Goal: Information Seeking & Learning: Find contact information

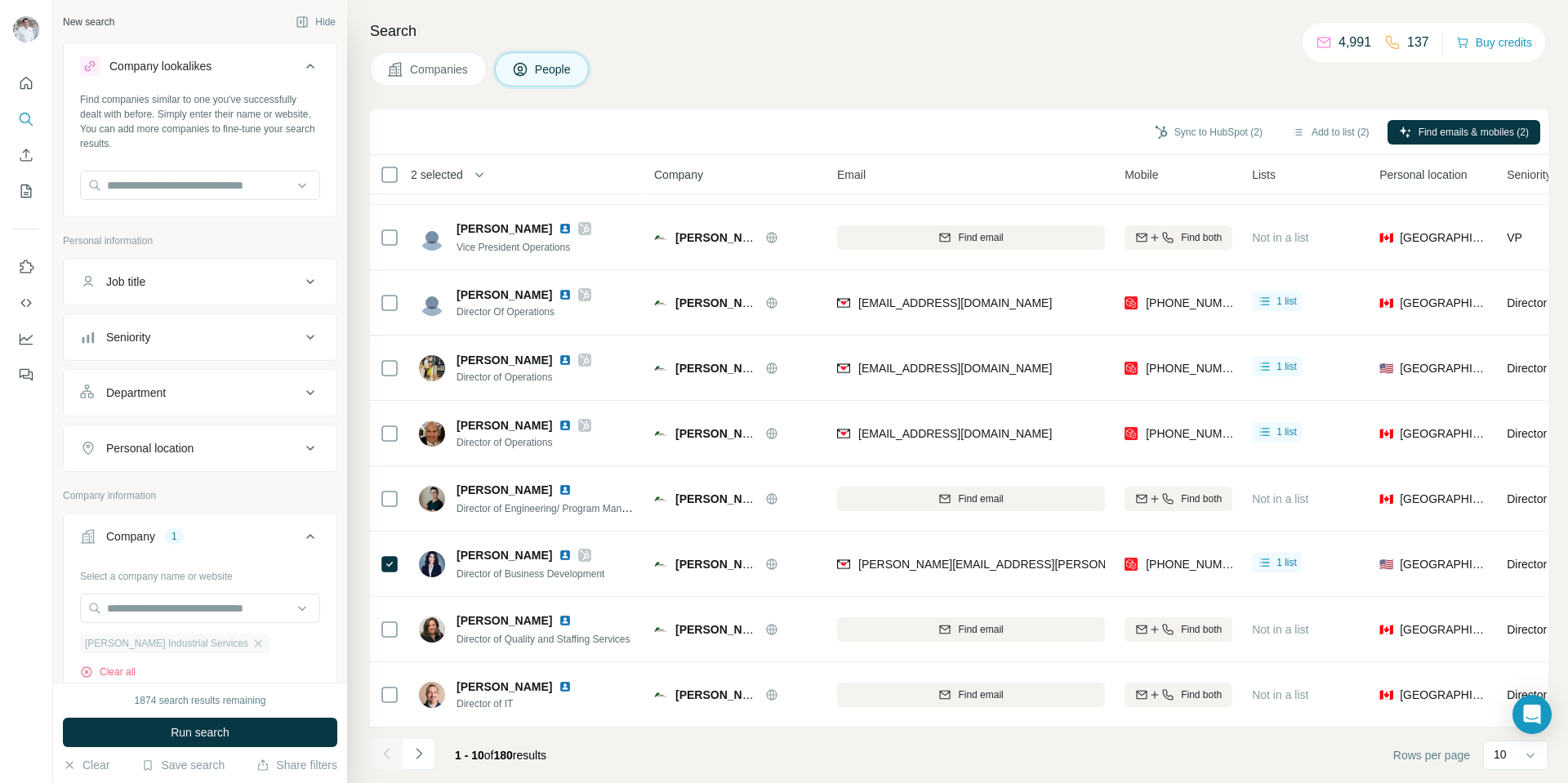
click at [199, 643] on span "[PERSON_NAME] Industrial Services" at bounding box center [166, 643] width 164 height 15
click at [252, 643] on icon "button" at bounding box center [258, 643] width 13 height 13
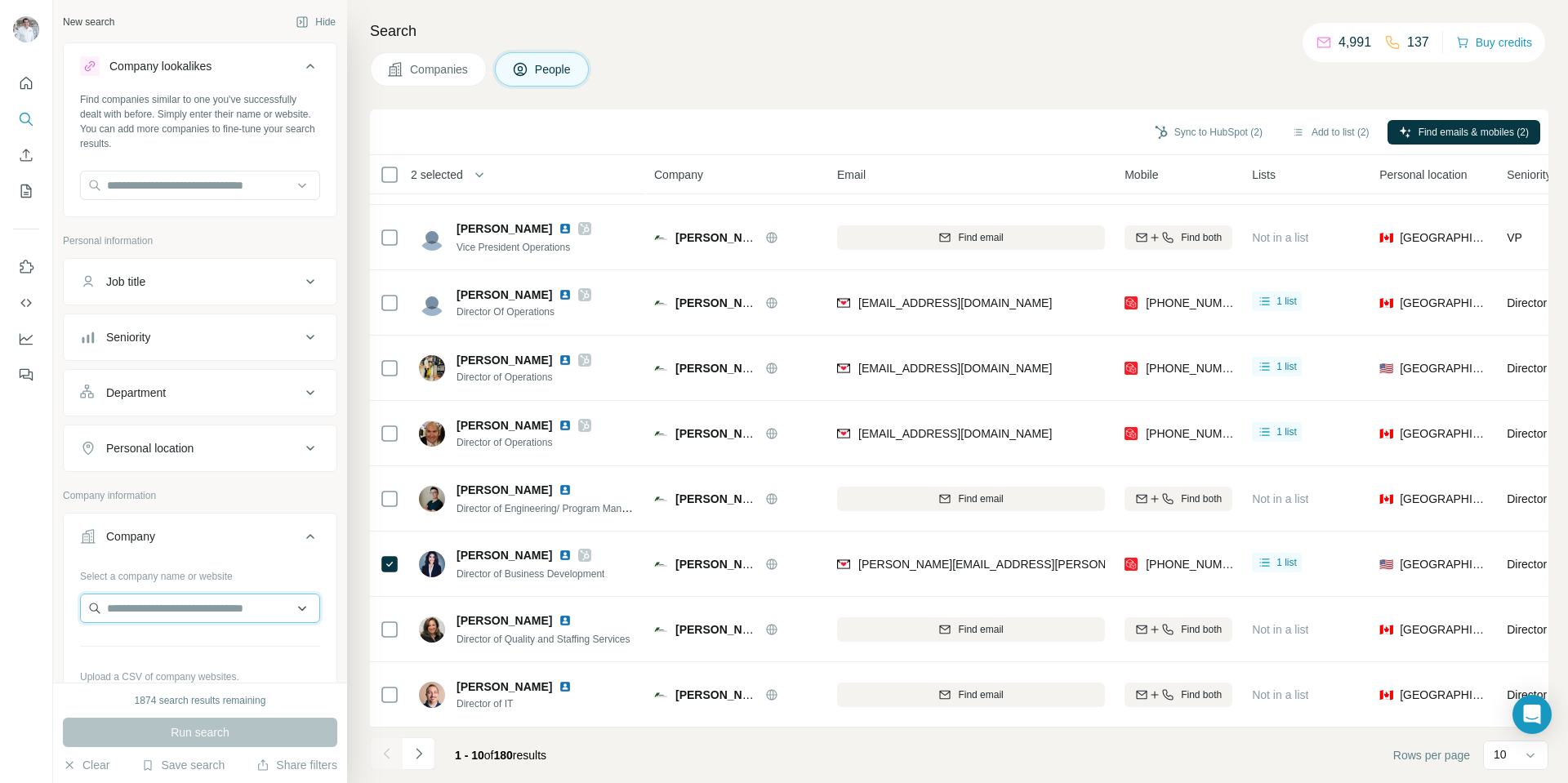
click at [171, 606] on input "text" at bounding box center [199, 608] width 240 height 29
paste input "**********"
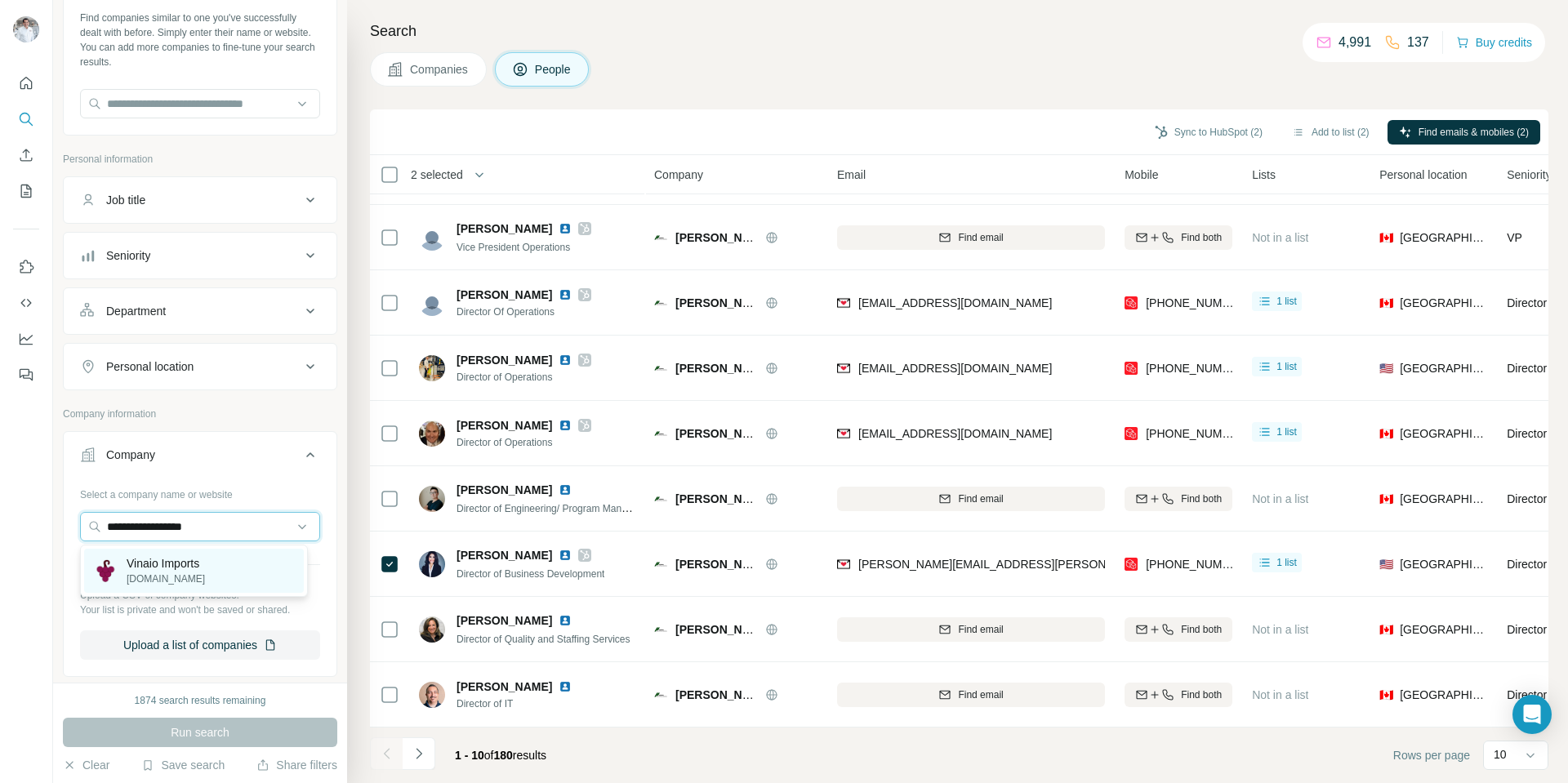
type input "**********"
click at [168, 574] on p "[DOMAIN_NAME]" at bounding box center [166, 579] width 79 height 15
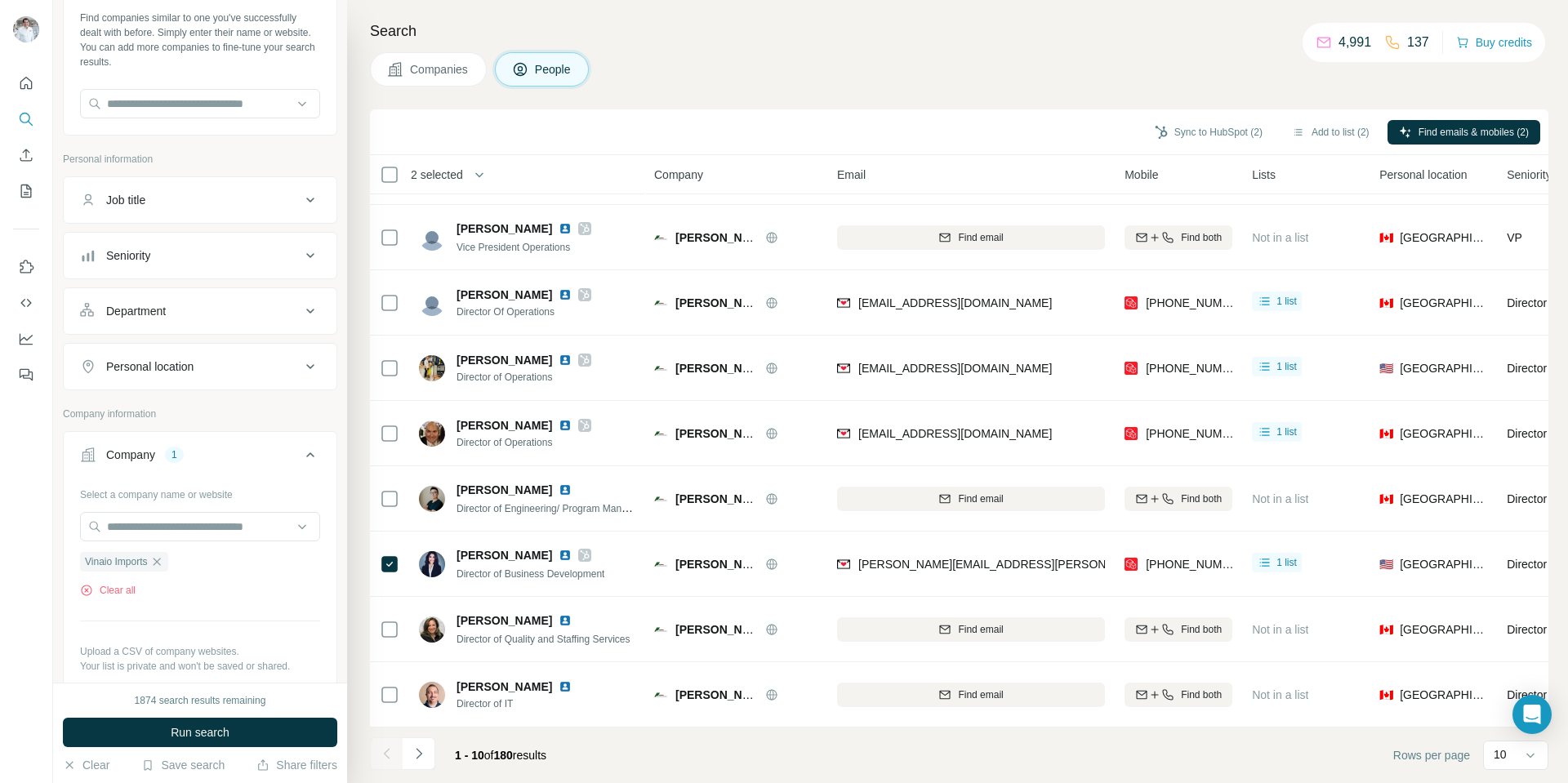
click at [422, 72] on span "Companies" at bounding box center [439, 70] width 59 height 16
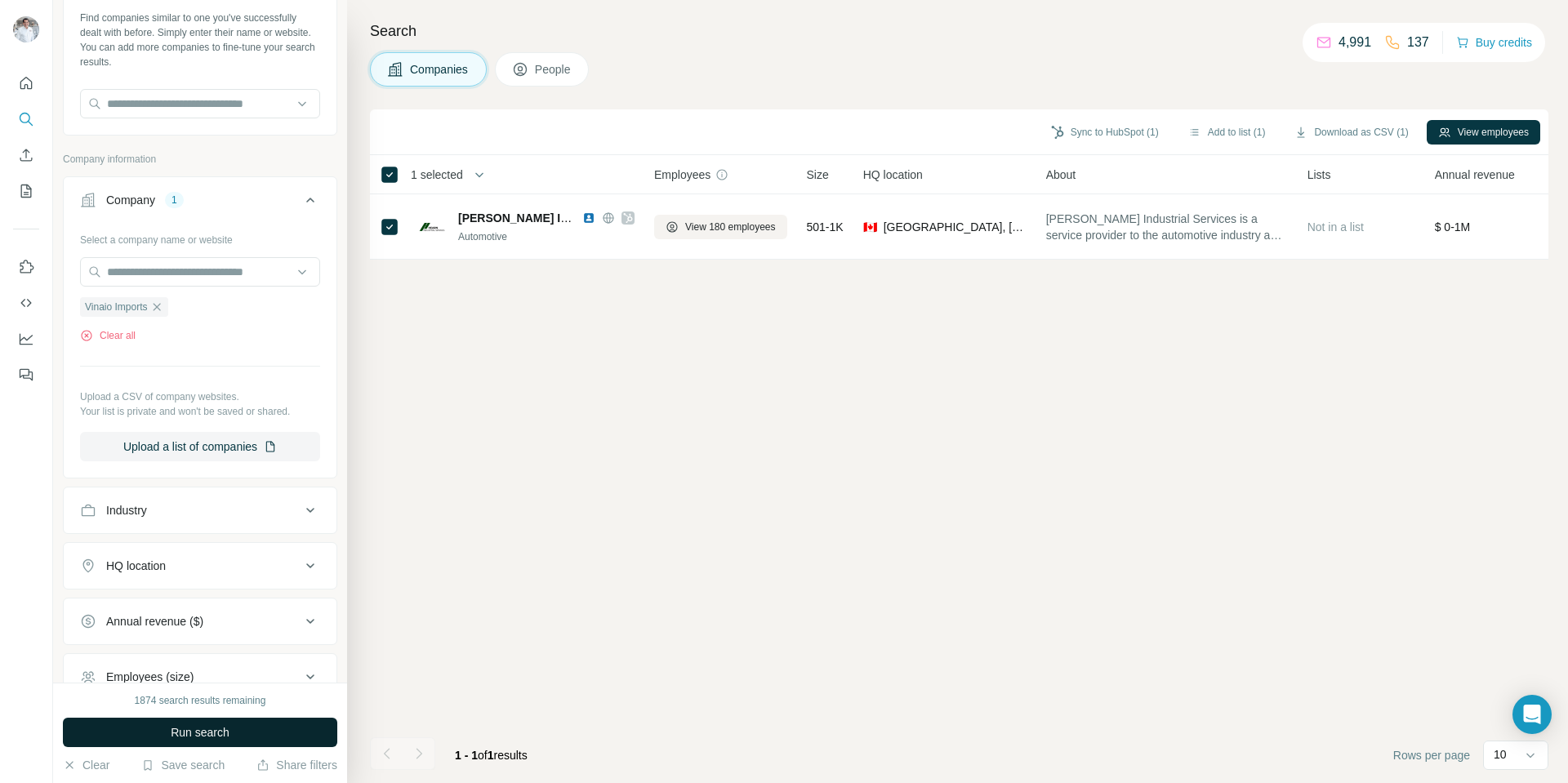
click at [197, 735] on span "Run search" at bounding box center [200, 733] width 59 height 16
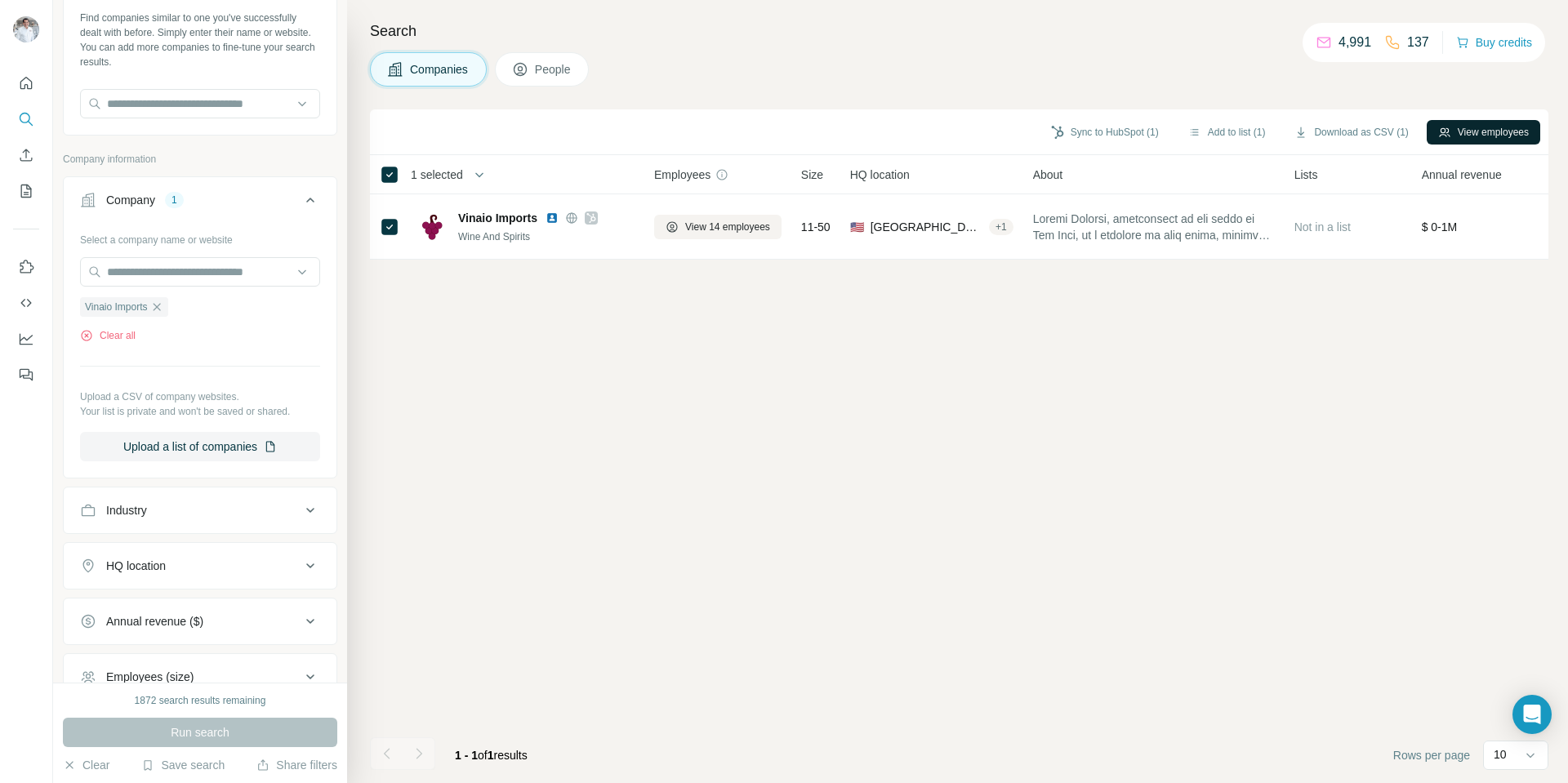
click at [1462, 141] on button "View employees" at bounding box center [1483, 132] width 113 height 25
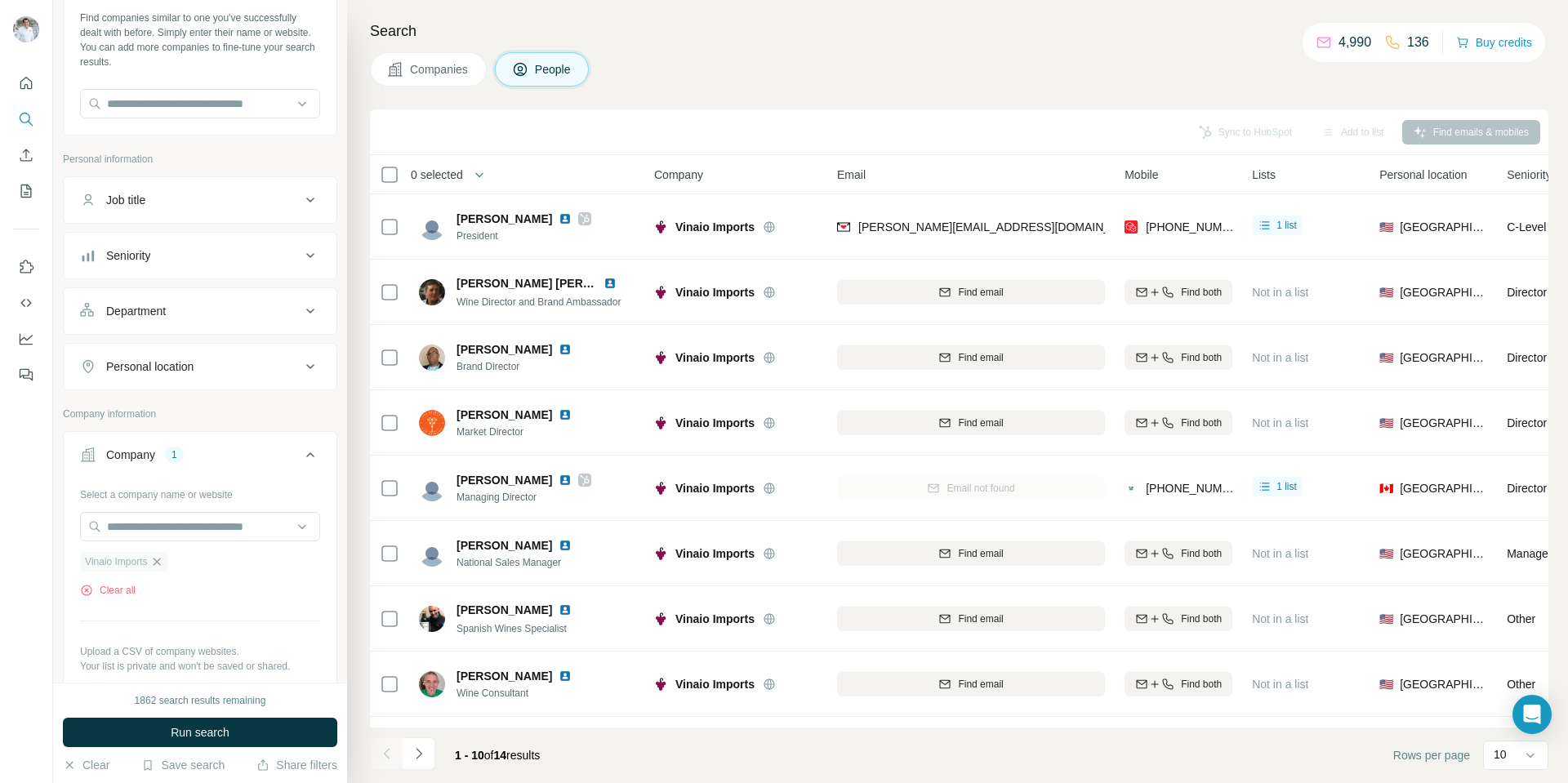
click at [161, 563] on icon "button" at bounding box center [156, 562] width 13 height 13
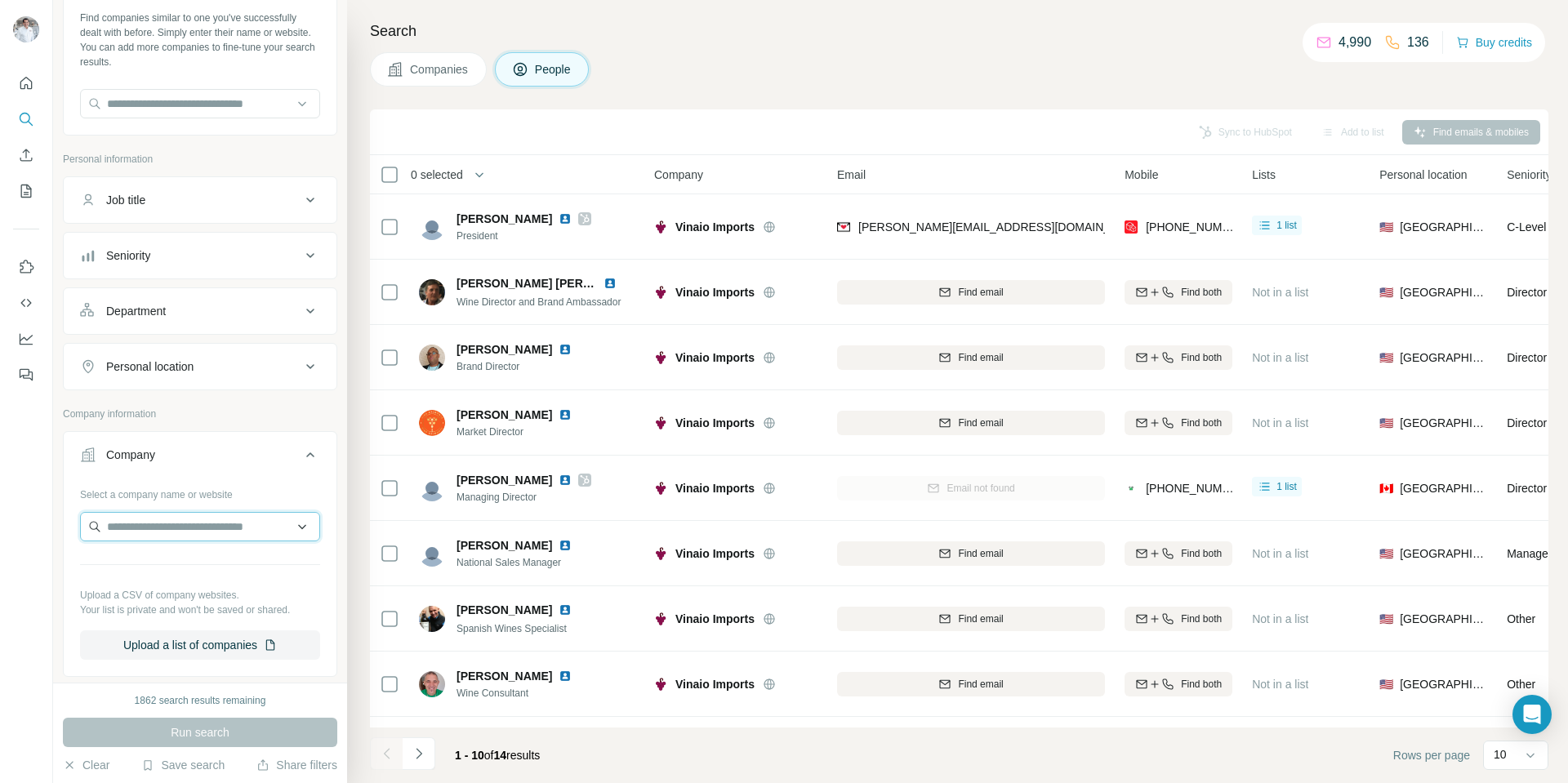
click at [126, 525] on input "text" at bounding box center [199, 527] width 240 height 29
paste input "**********"
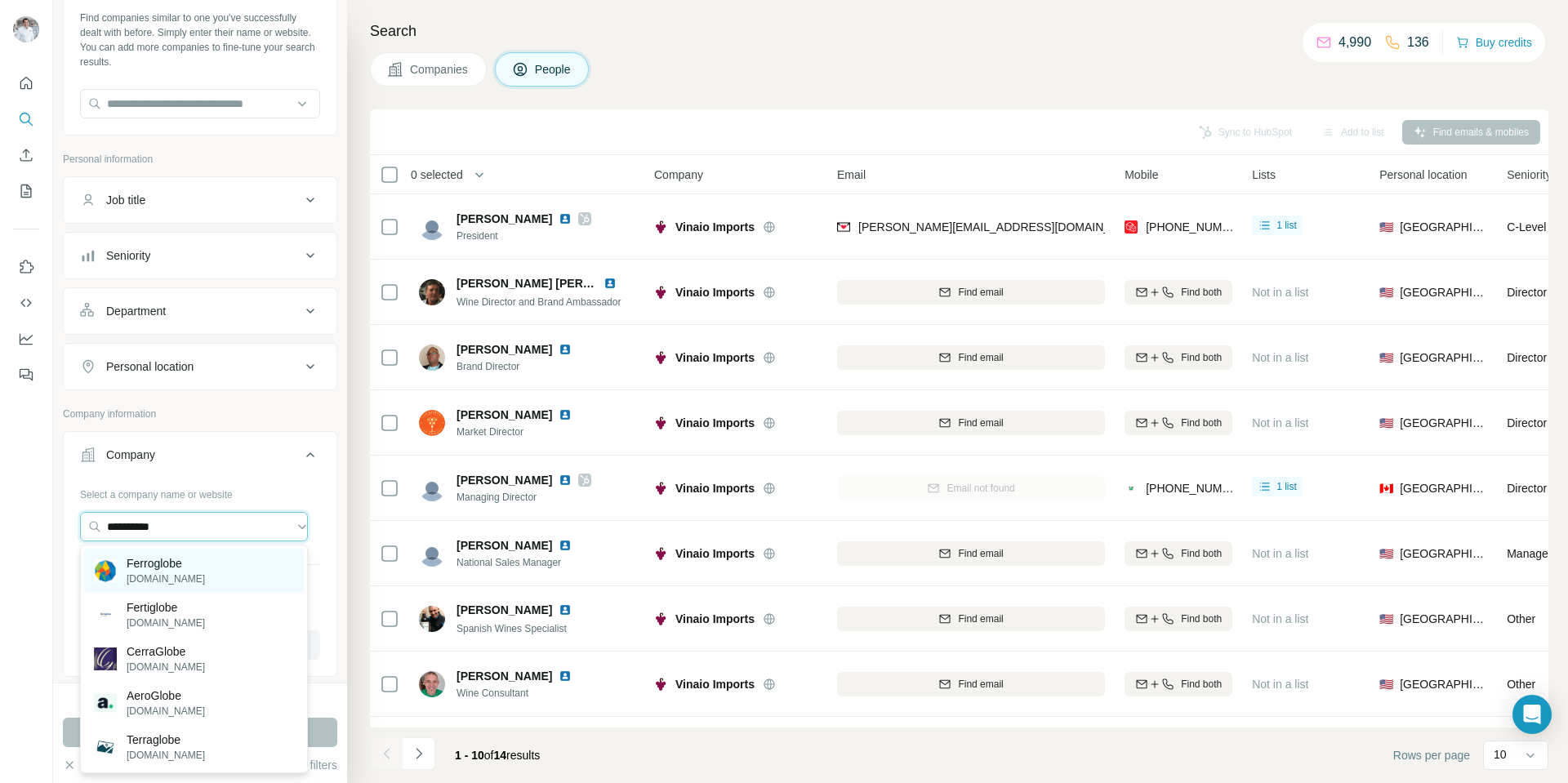
type input "**********"
click at [196, 572] on p "[DOMAIN_NAME]" at bounding box center [166, 579] width 79 height 15
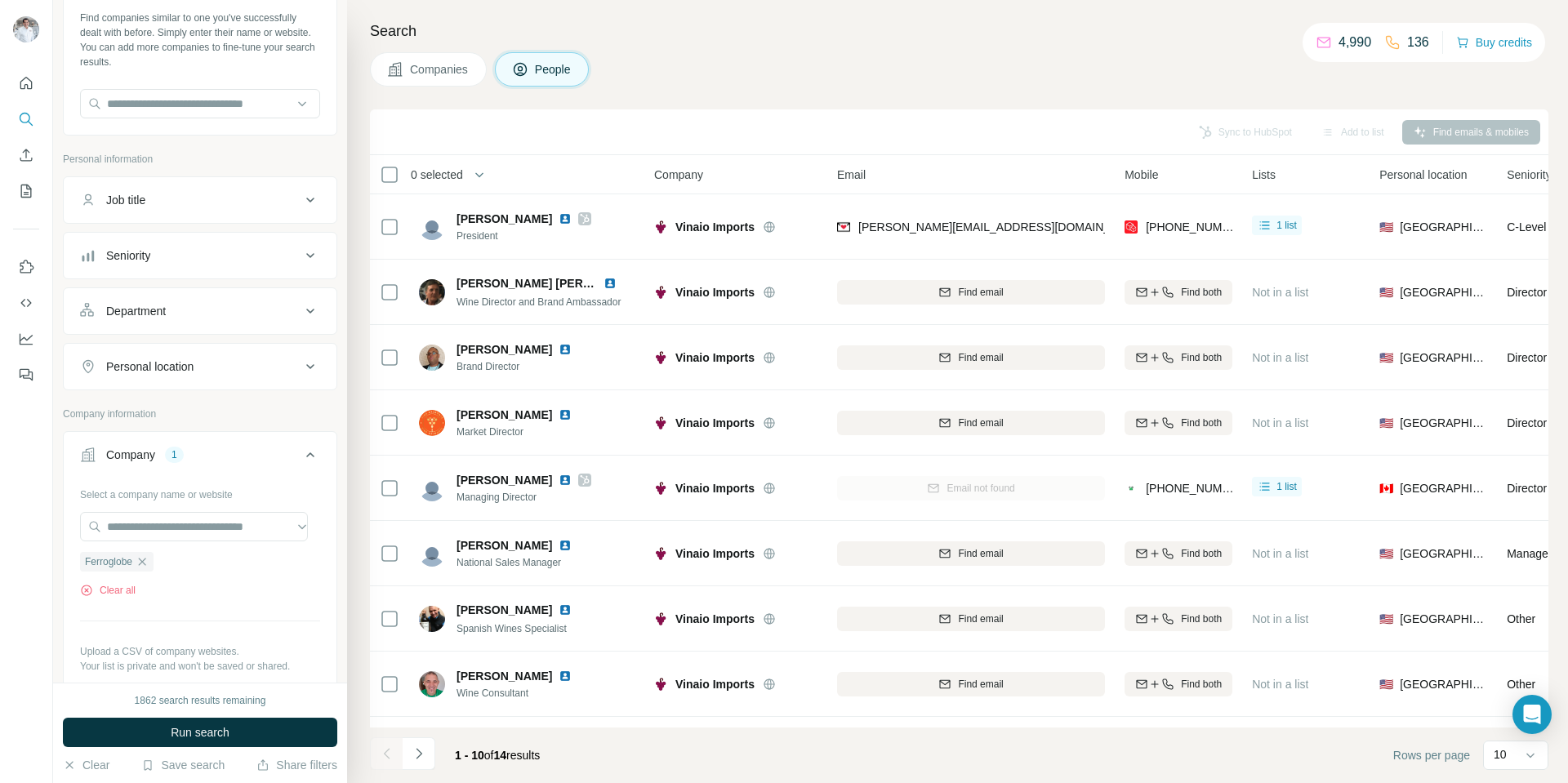
scroll to position [245, 0]
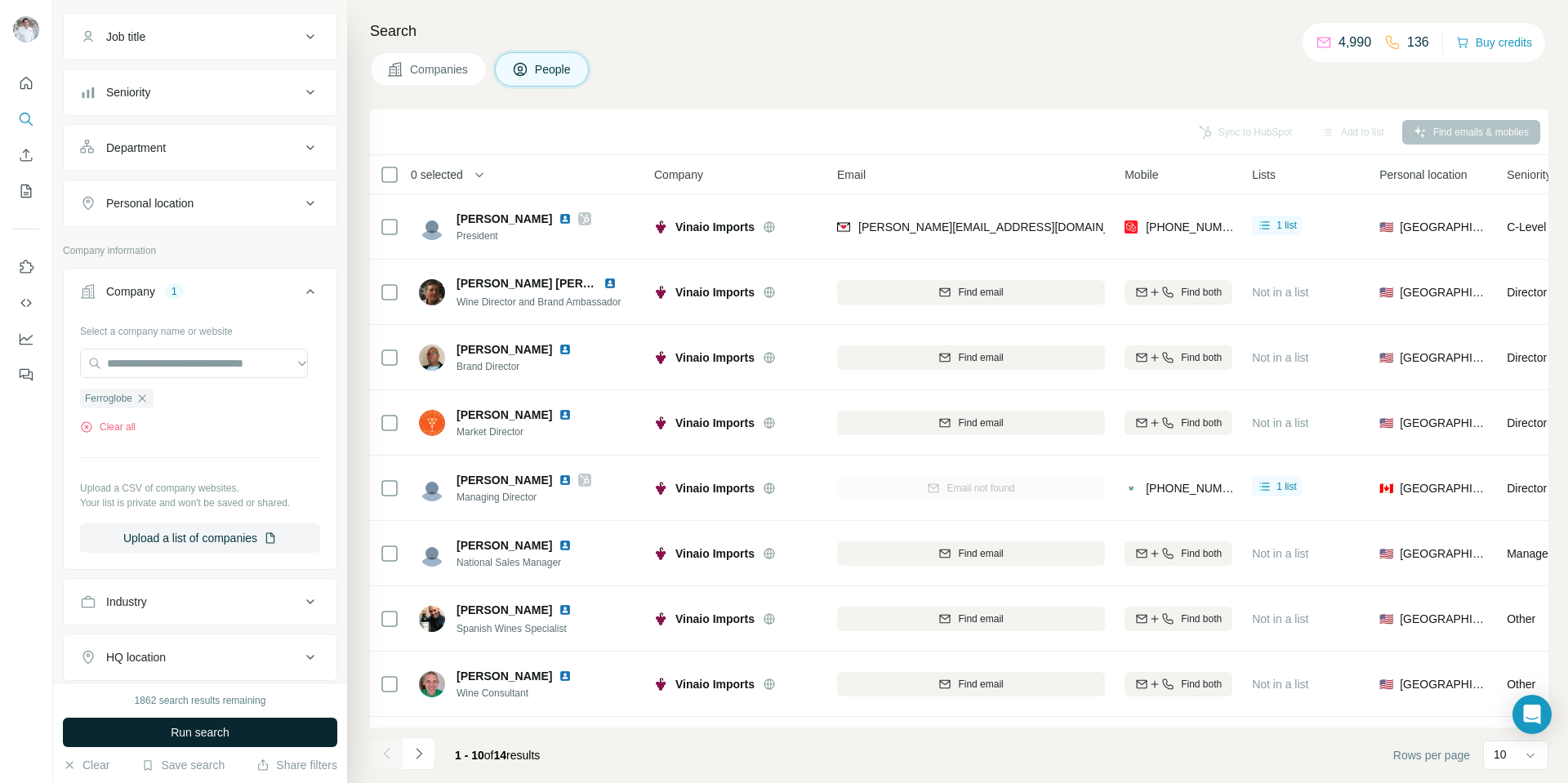
click at [200, 732] on span "Run search" at bounding box center [200, 733] width 59 height 16
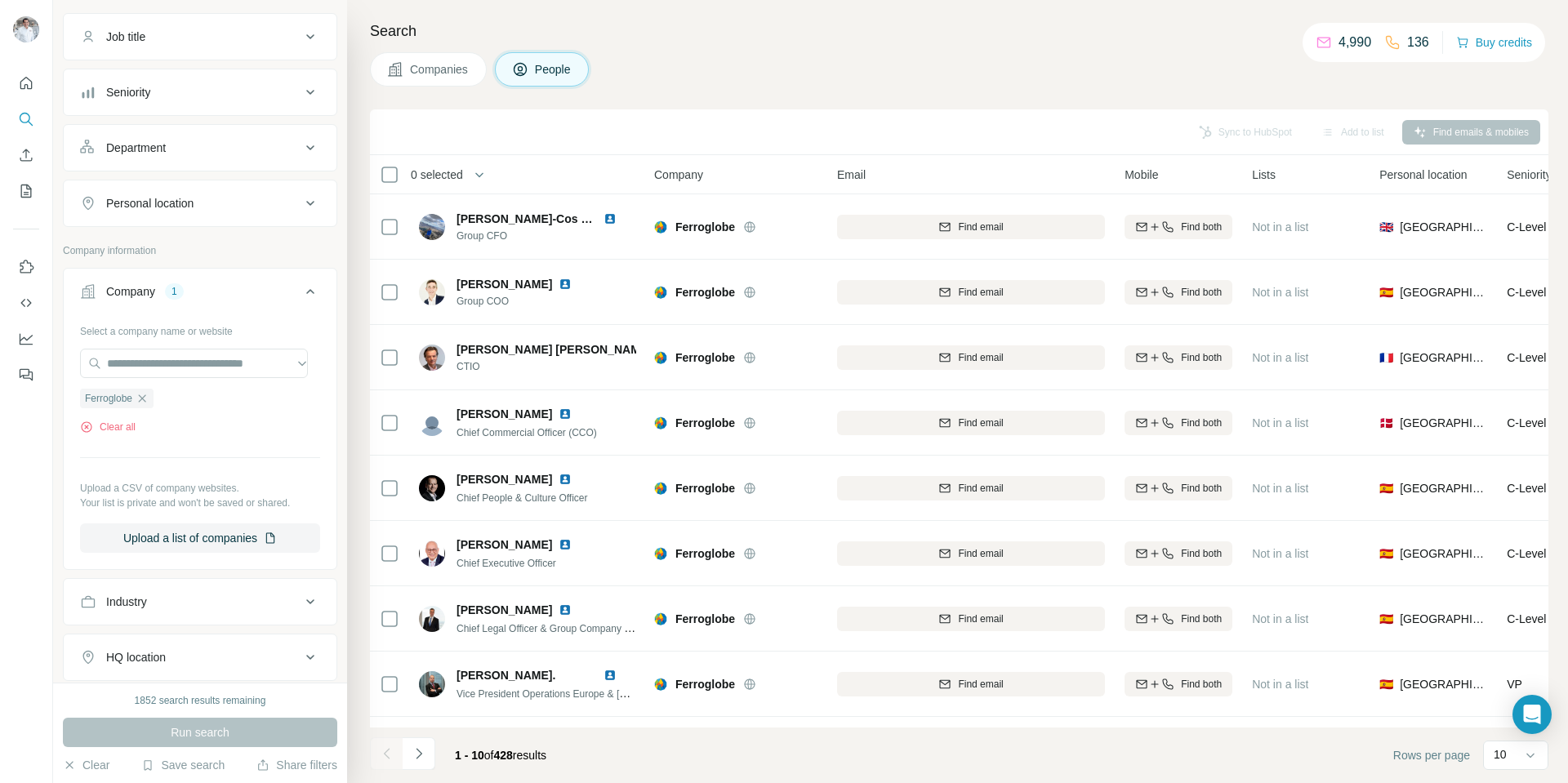
click at [439, 72] on span "Companies" at bounding box center [439, 70] width 59 height 16
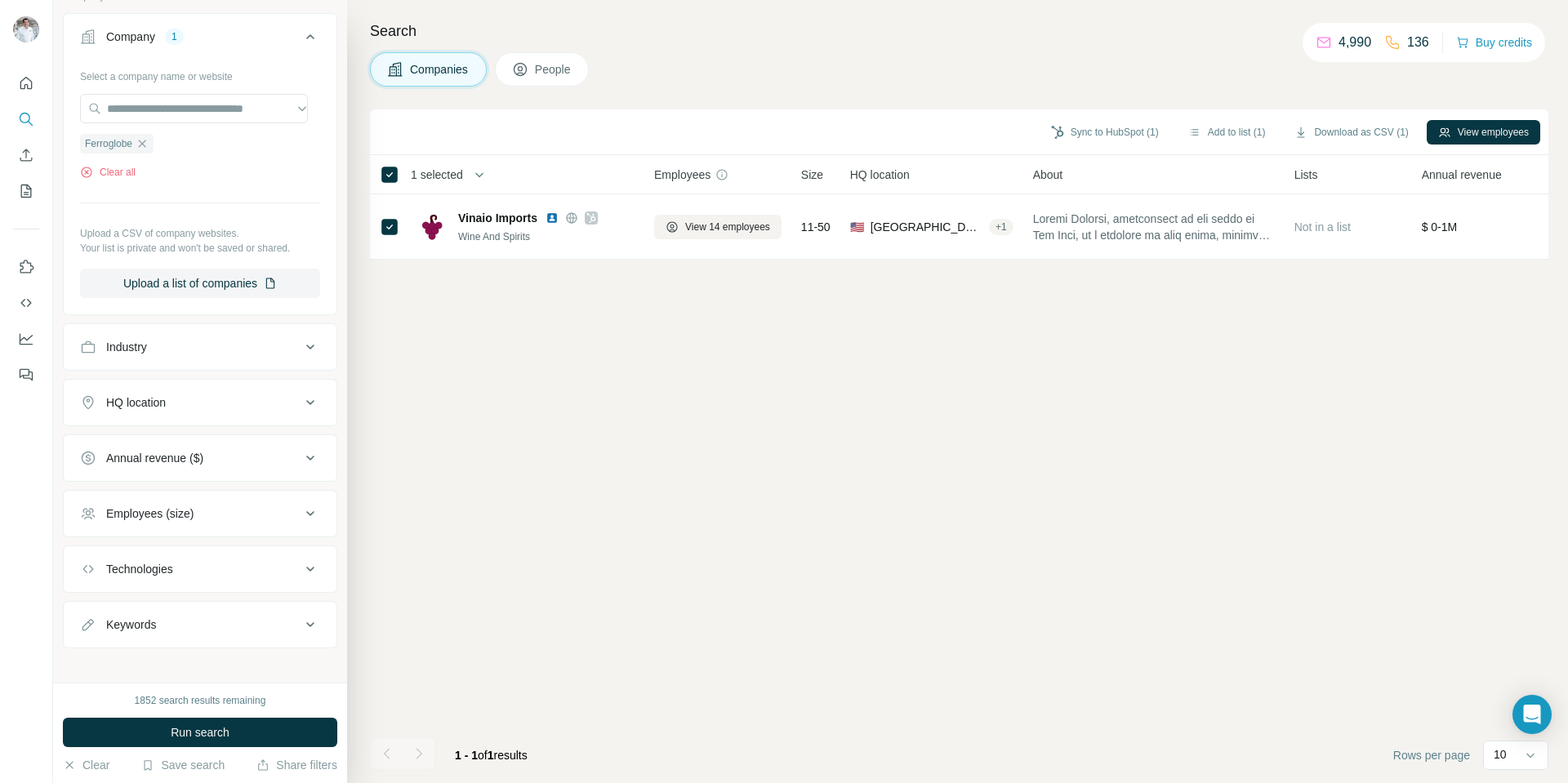
scroll to position [0, 0]
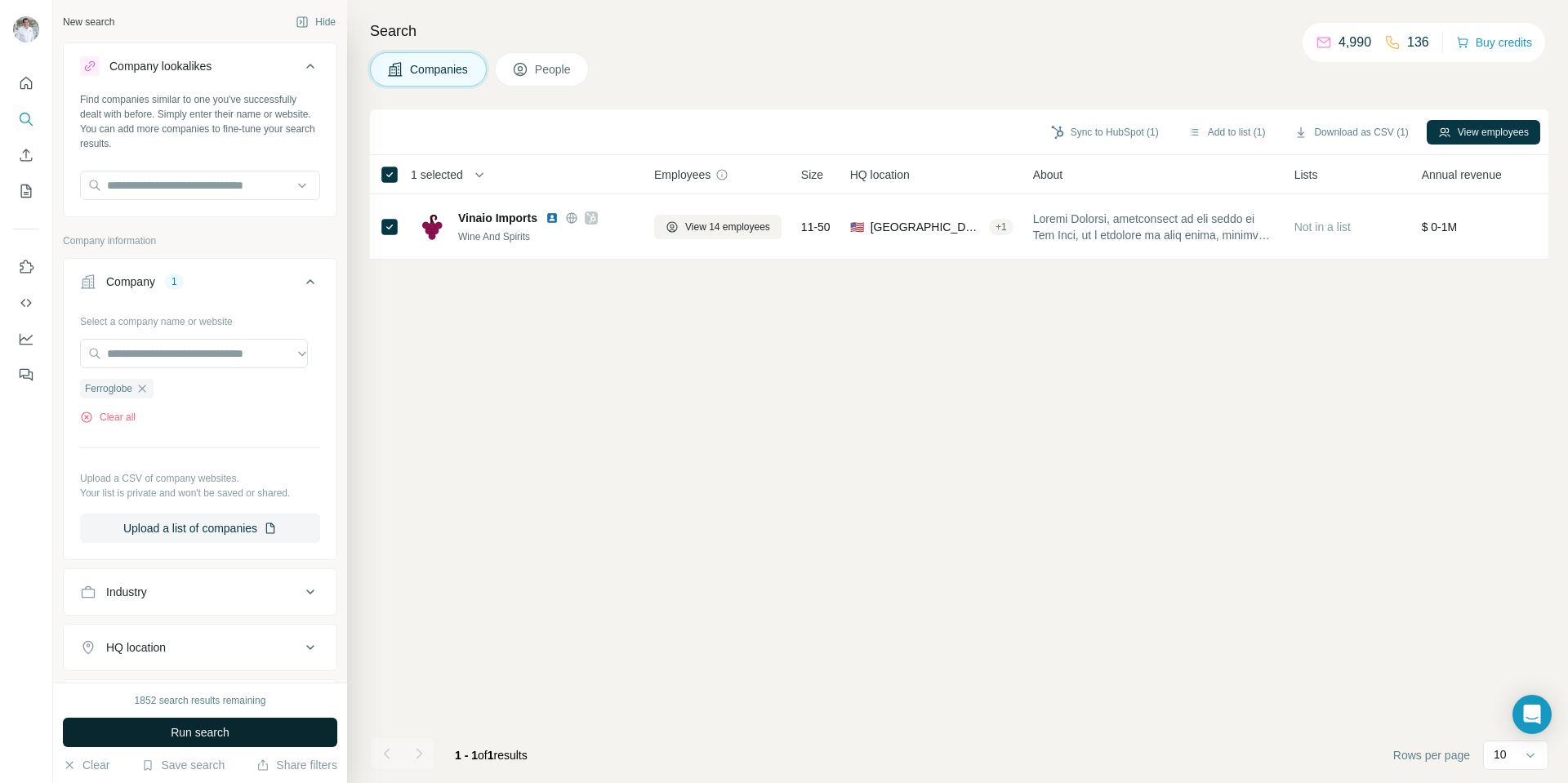
click at [200, 735] on span "Run search" at bounding box center [200, 733] width 59 height 16
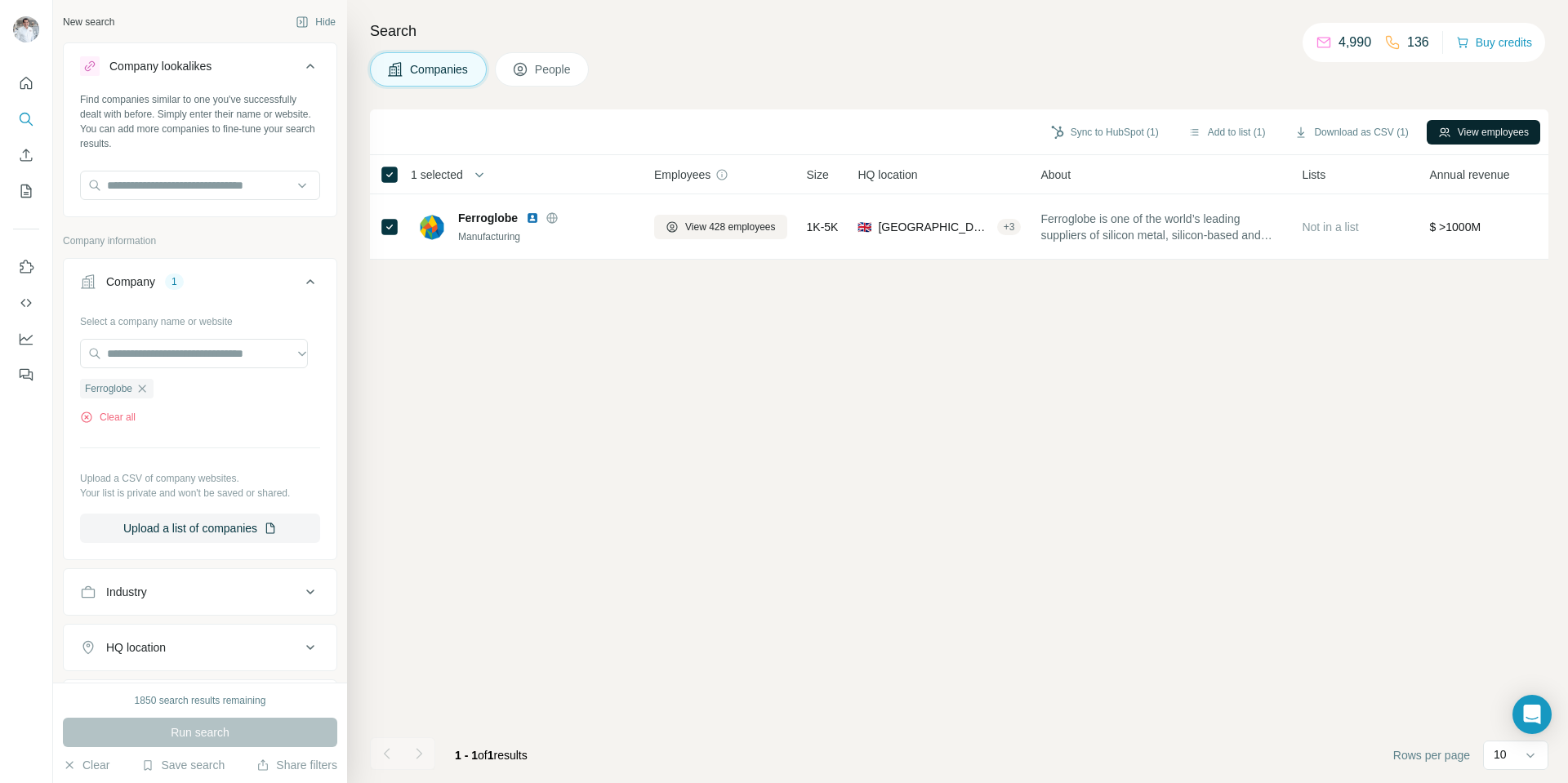
click at [1500, 128] on button "View employees" at bounding box center [1483, 132] width 113 height 25
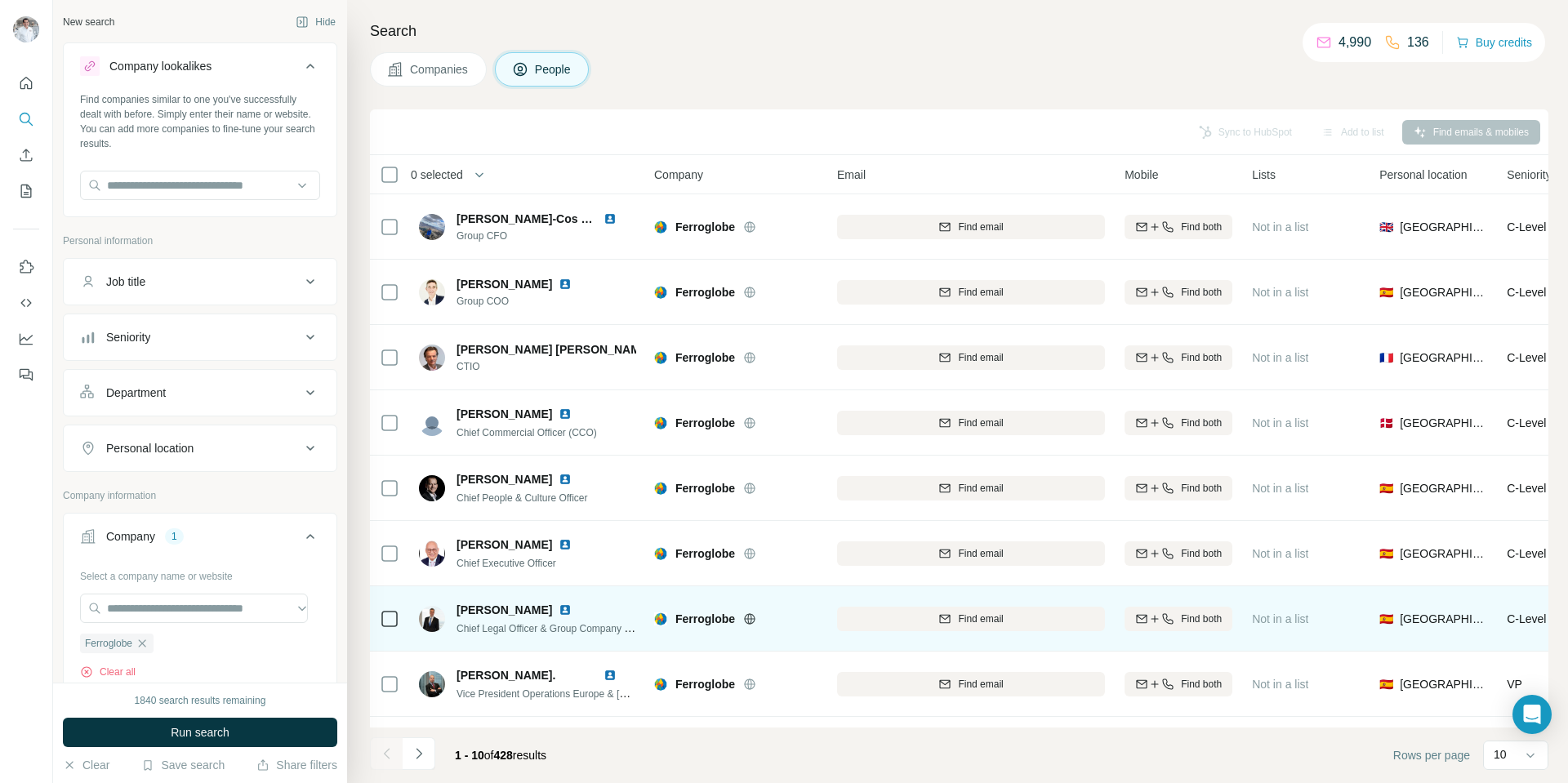
scroll to position [128, 0]
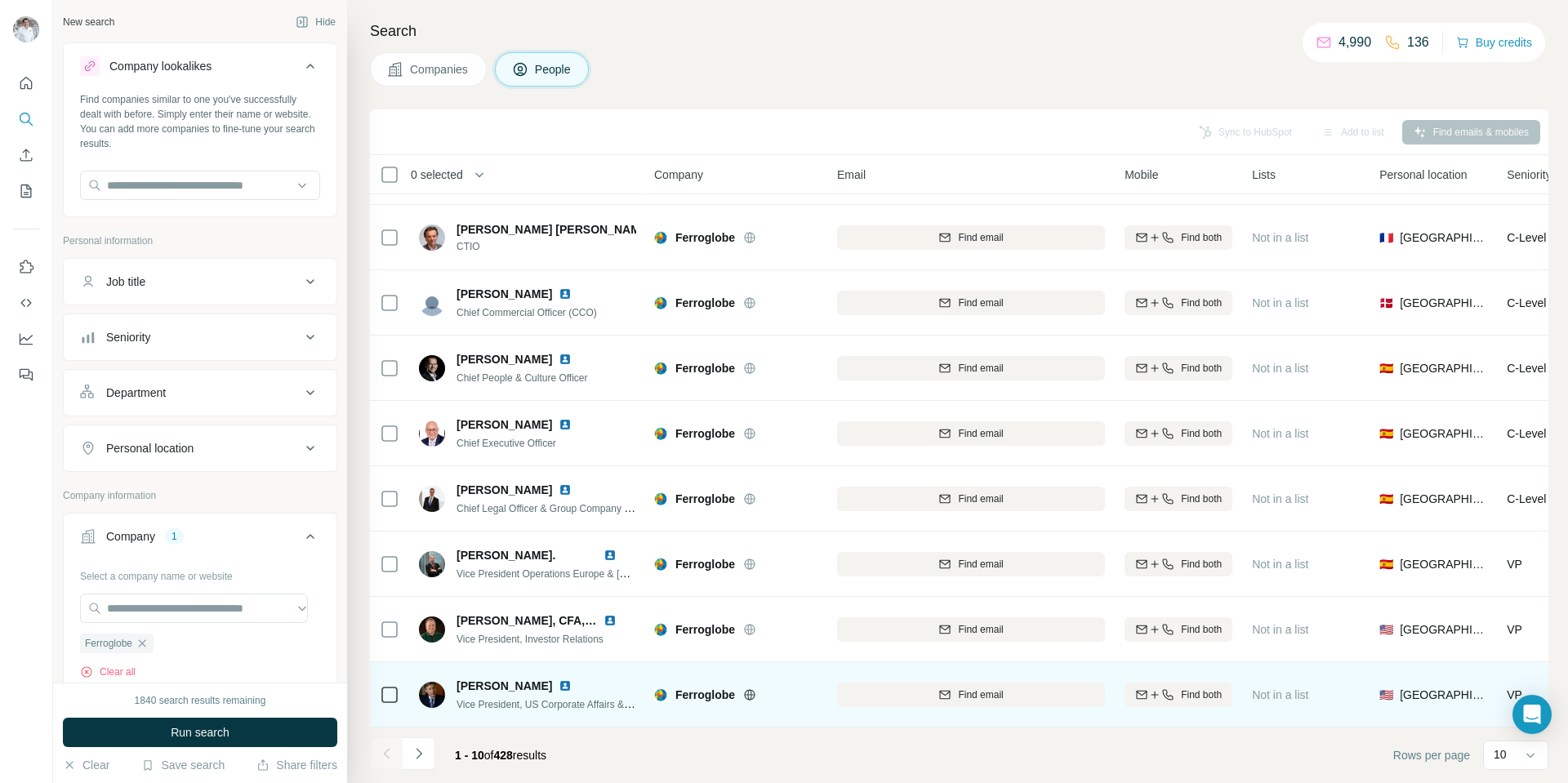
click at [378, 689] on td at bounding box center [389, 694] width 39 height 65
click at [748, 694] on icon at bounding box center [750, 694] width 11 height 1
